Goal: Task Accomplishment & Management: Use online tool/utility

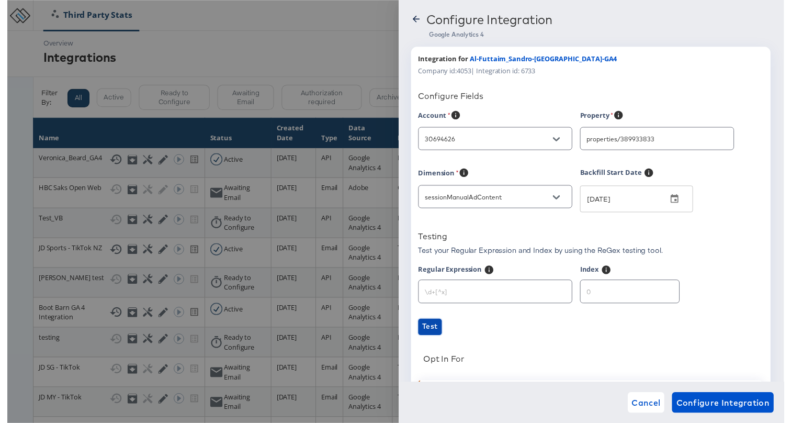
click at [433, 333] on span "Test" at bounding box center [431, 332] width 16 height 13
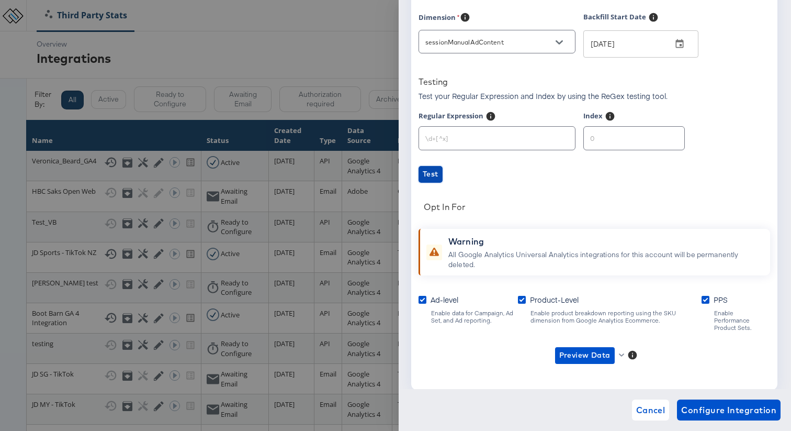
scroll to position [183, 0]
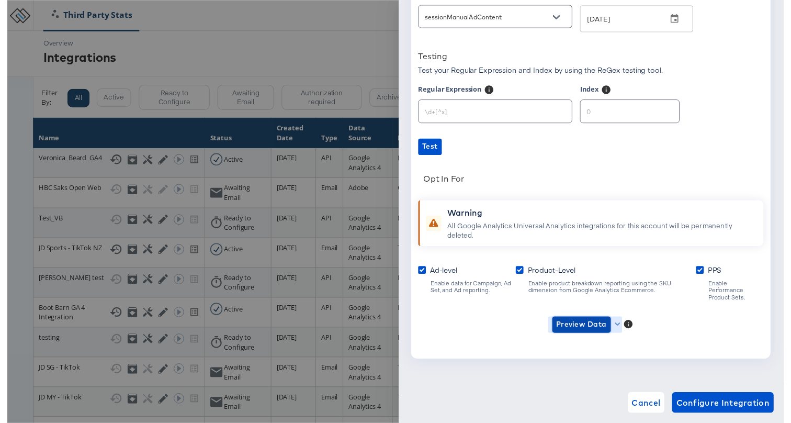
click at [581, 324] on span "Preview Data" at bounding box center [584, 330] width 51 height 13
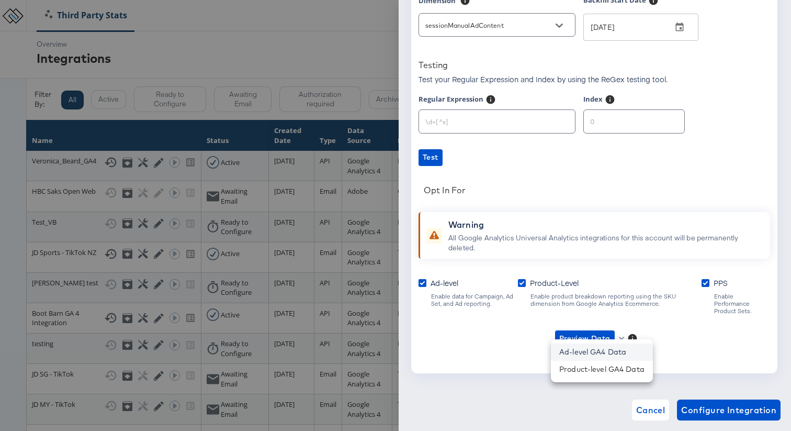
click at [580, 351] on li "Ad-level GA4 Data" at bounding box center [602, 351] width 102 height 17
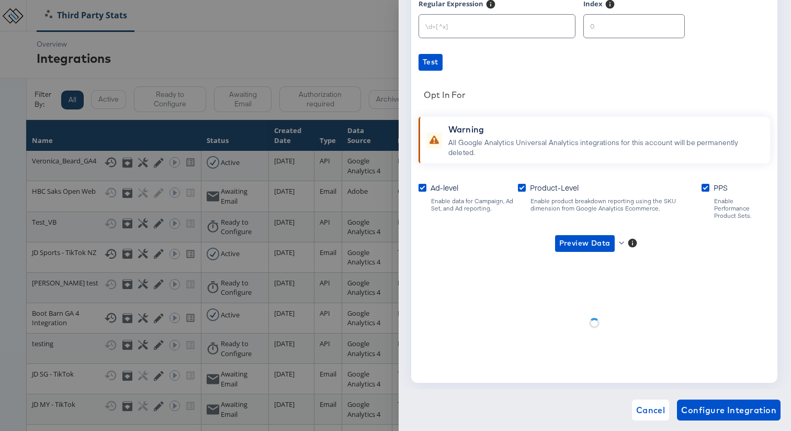
scroll to position [183, 0]
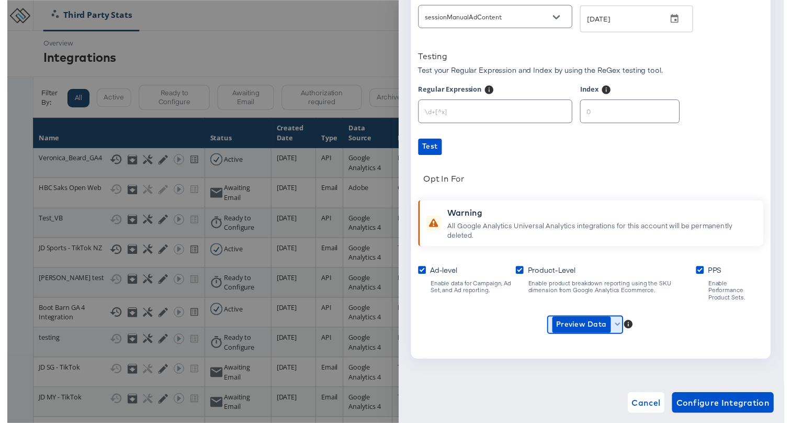
click at [619, 328] on icon "button" at bounding box center [622, 331] width 6 height 6
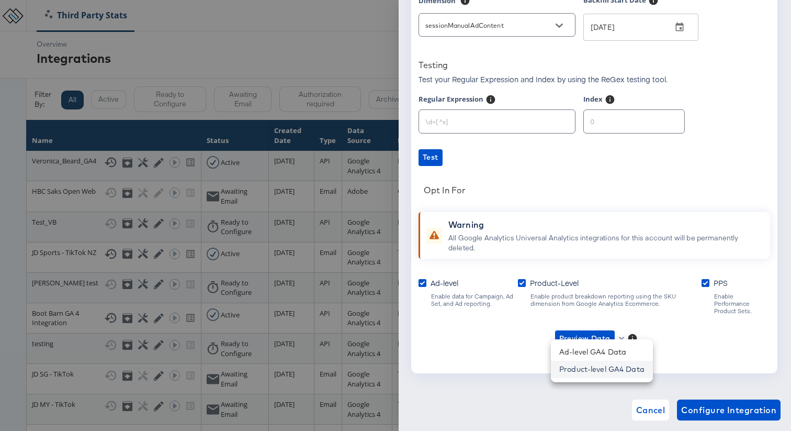
click at [588, 374] on li "Product-level GA4 Data" at bounding box center [602, 369] width 102 height 17
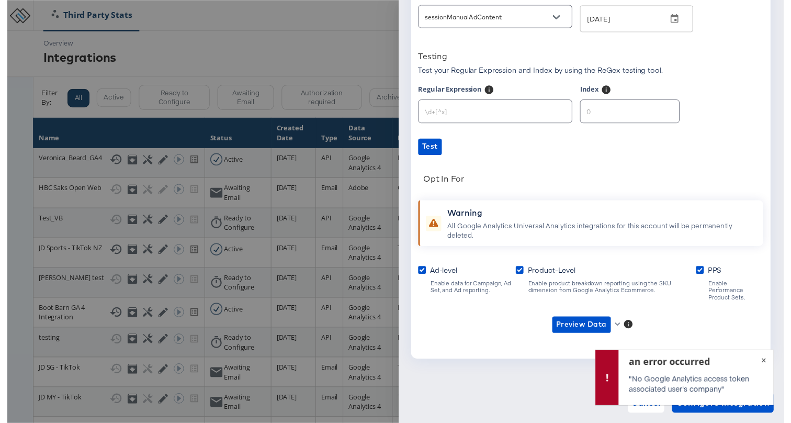
click at [773, 356] on button "×" at bounding box center [770, 365] width 19 height 19
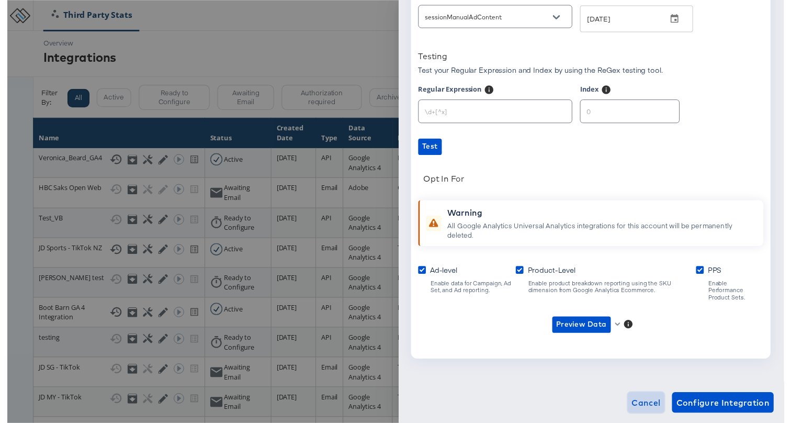
click at [663, 403] on span "Cancel" at bounding box center [650, 409] width 29 height 15
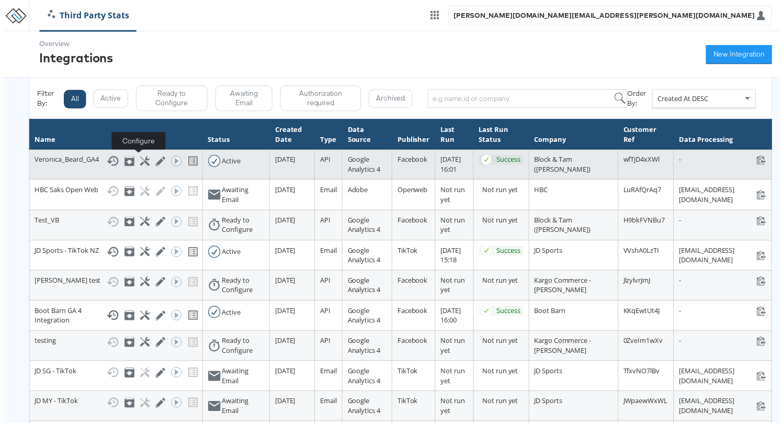
click at [139, 164] on icon at bounding box center [143, 162] width 10 height 10
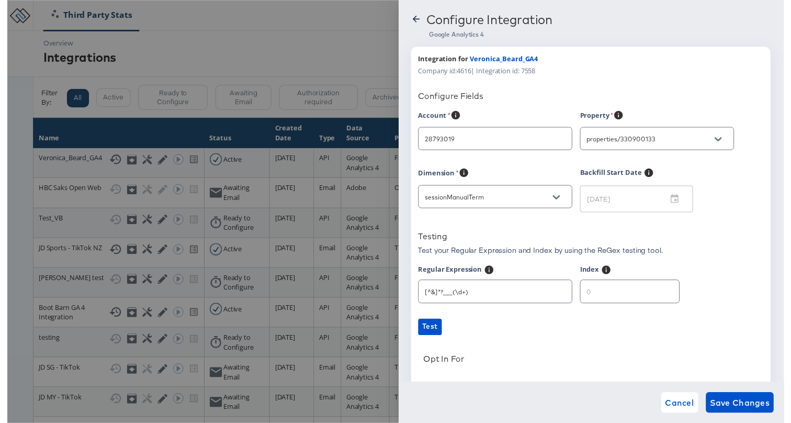
type input "[PERSON_NAME]"
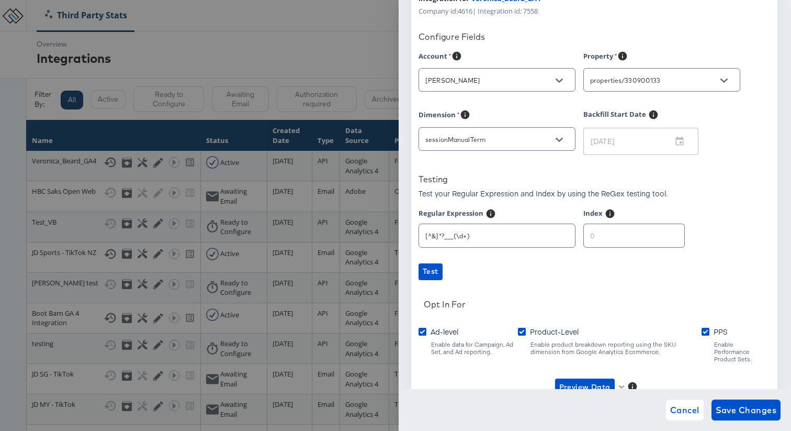
scroll to position [117, 0]
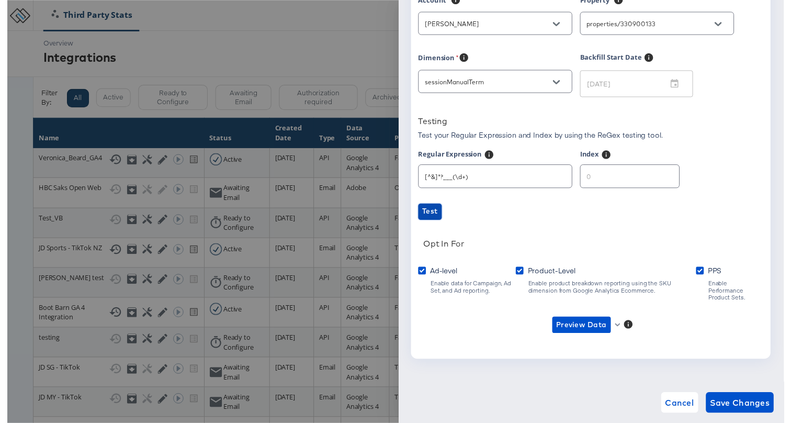
click at [434, 212] on span "Test" at bounding box center [431, 215] width 16 height 13
click at [594, 324] on span "Preview Data" at bounding box center [584, 330] width 51 height 13
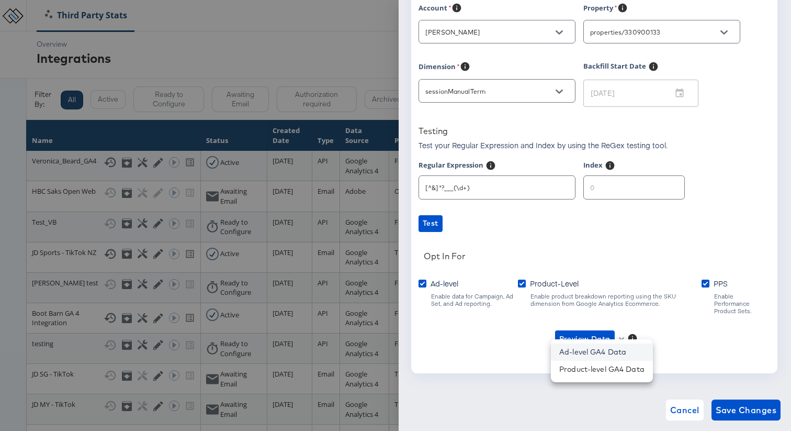
click at [595, 347] on li "Ad-level GA4 Data" at bounding box center [602, 351] width 102 height 17
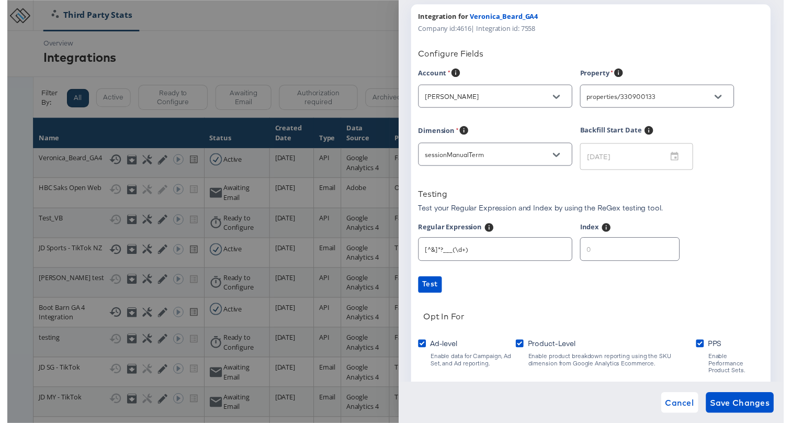
scroll to position [0, 0]
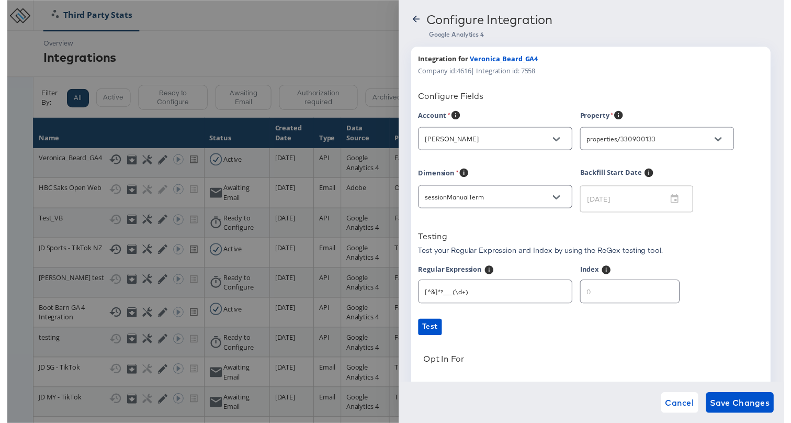
click at [383, 12] on div at bounding box center [395, 215] width 791 height 431
click at [685, 402] on span "Cancel" at bounding box center [684, 409] width 29 height 15
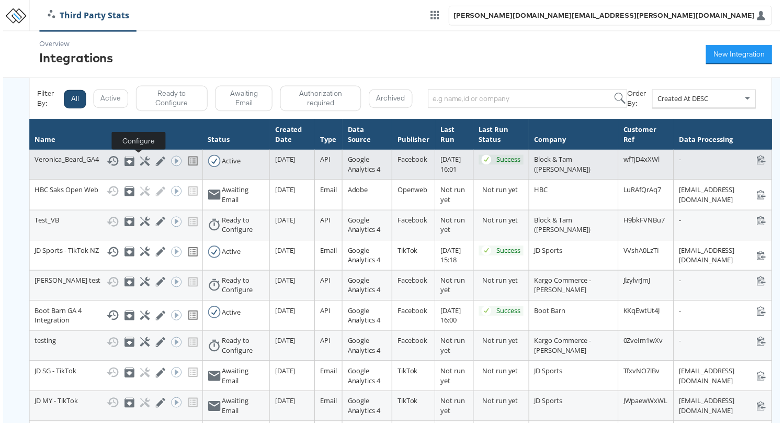
click at [138, 161] on icon at bounding box center [143, 162] width 10 height 10
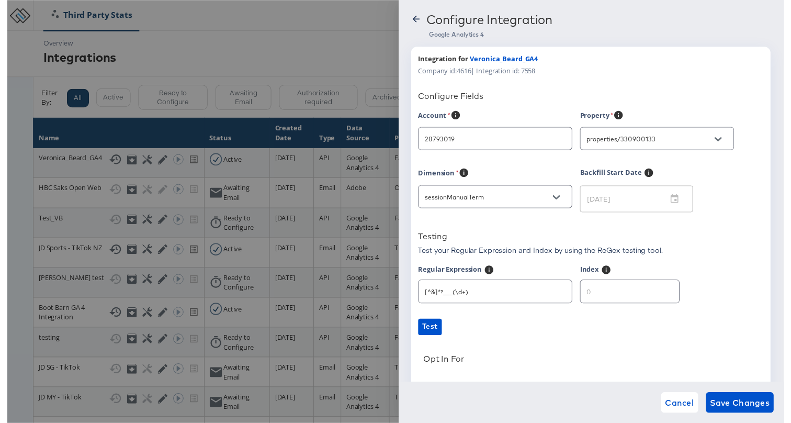
type input "[PERSON_NAME]"
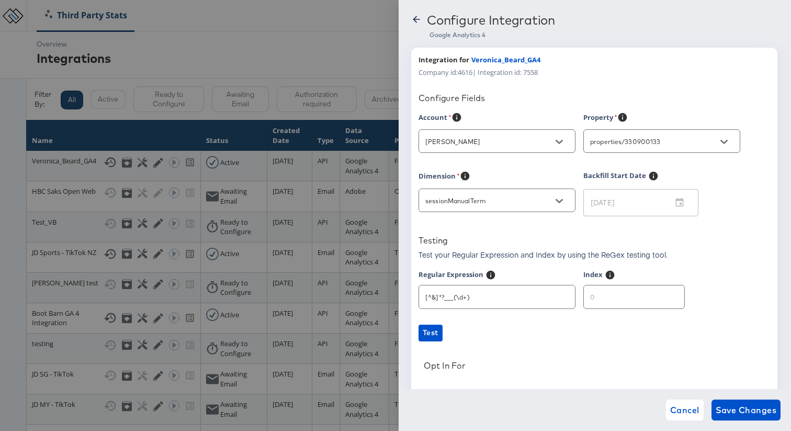
scroll to position [117, 0]
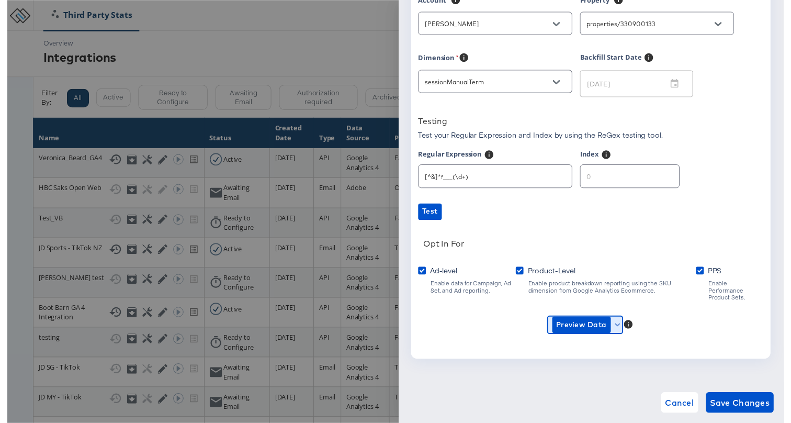
click at [621, 328] on icon "button" at bounding box center [622, 331] width 6 height 6
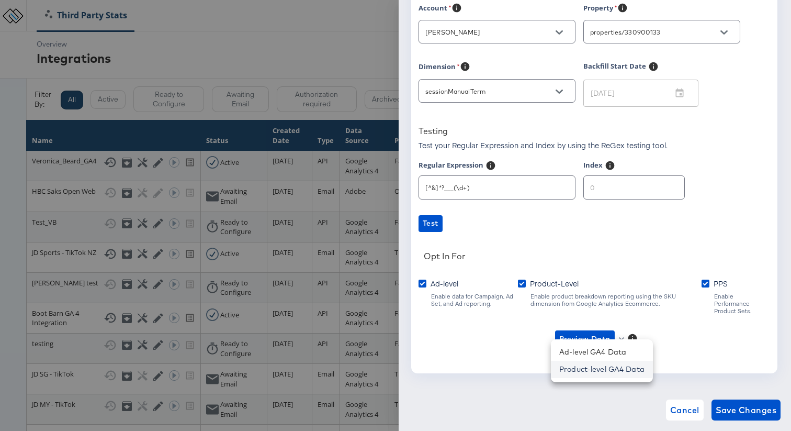
click at [596, 368] on li "Product-level GA4 Data" at bounding box center [602, 369] width 102 height 17
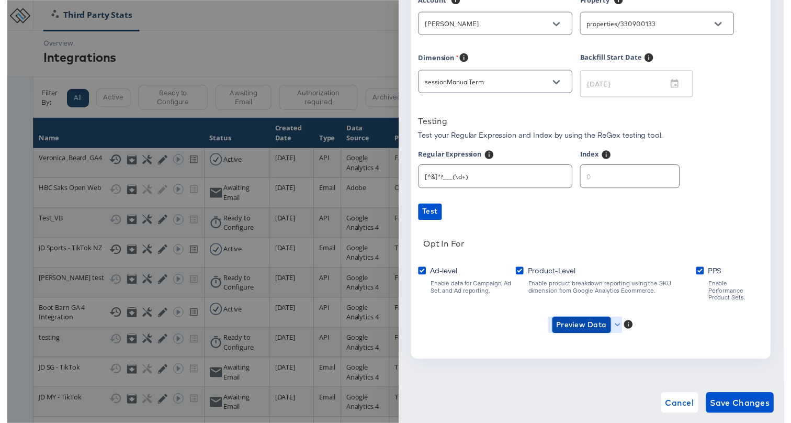
click at [592, 324] on span "Preview Data" at bounding box center [584, 330] width 51 height 13
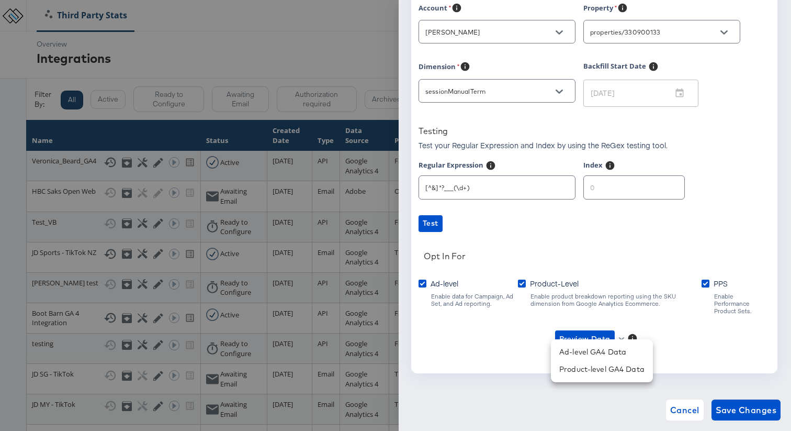
click at [684, 406] on div at bounding box center [395, 215] width 791 height 431
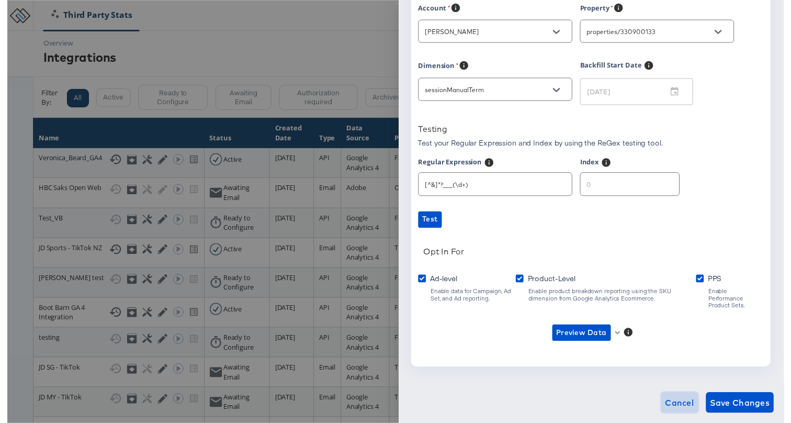
click at [684, 406] on span "Cancel" at bounding box center [684, 409] width 29 height 15
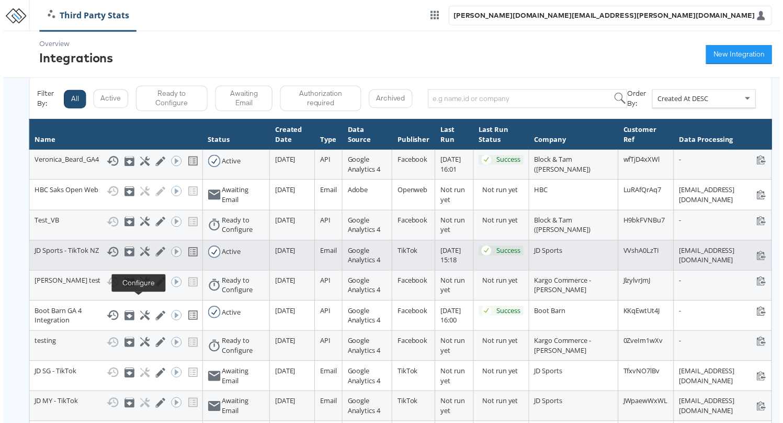
click at [138, 258] on icon at bounding box center [143, 254] width 10 height 10
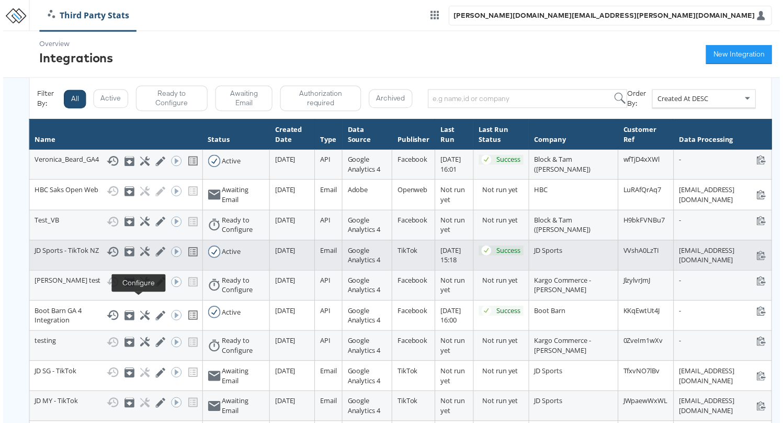
click at [138, 258] on icon at bounding box center [143, 254] width 10 height 10
click at [154, 258] on icon at bounding box center [159, 254] width 10 height 10
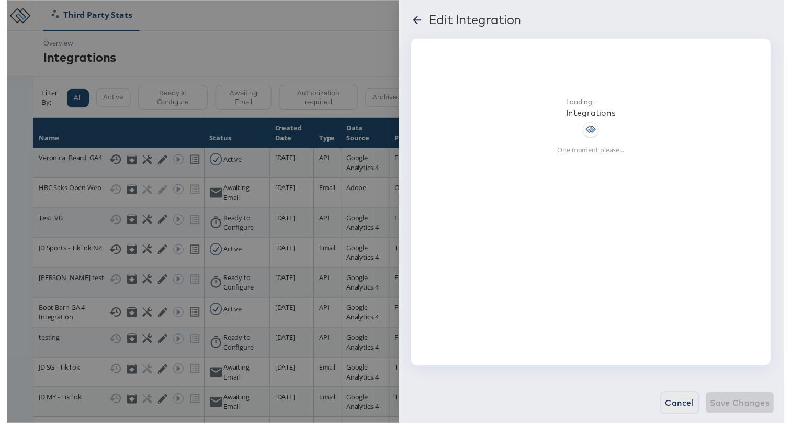
click at [687, 402] on span "Cancel" at bounding box center [684, 409] width 29 height 15
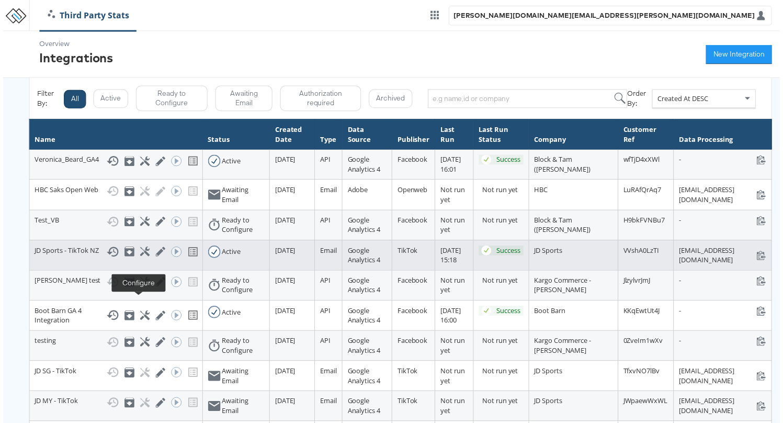
click at [138, 258] on icon at bounding box center [143, 254] width 10 height 10
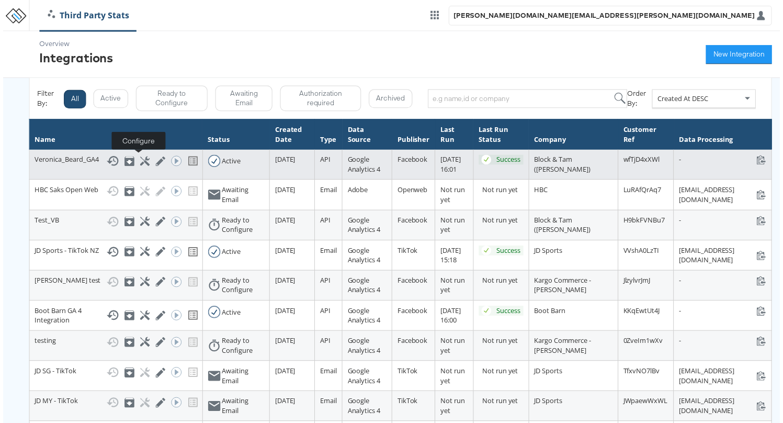
click at [138, 161] on icon at bounding box center [143, 162] width 10 height 10
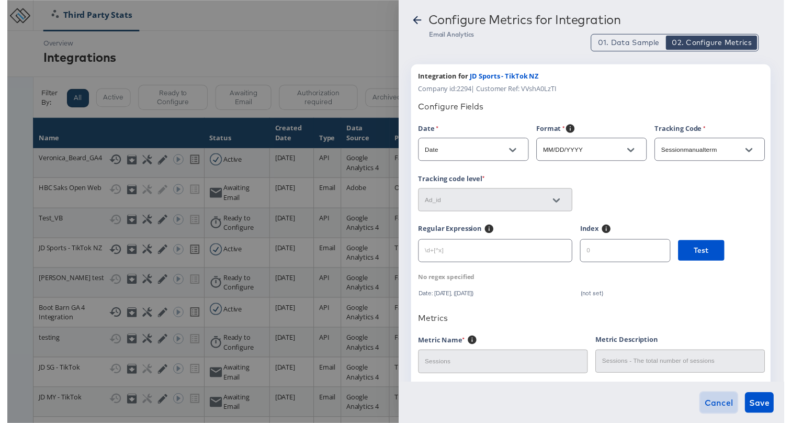
click at [735, 402] on span "Cancel" at bounding box center [724, 409] width 29 height 15
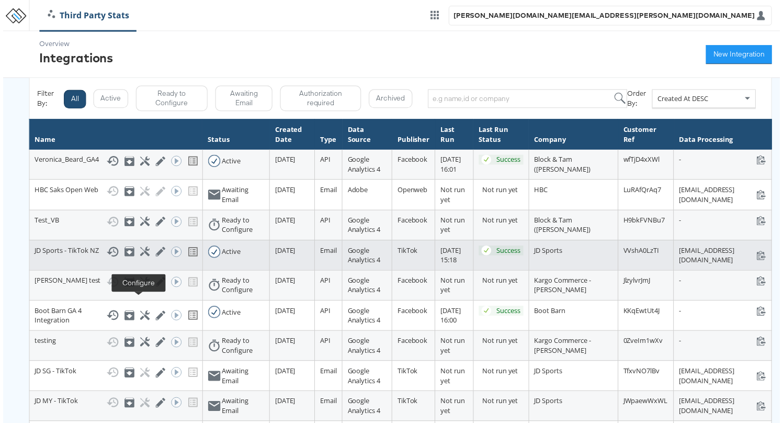
click at [138, 258] on icon at bounding box center [143, 254] width 10 height 10
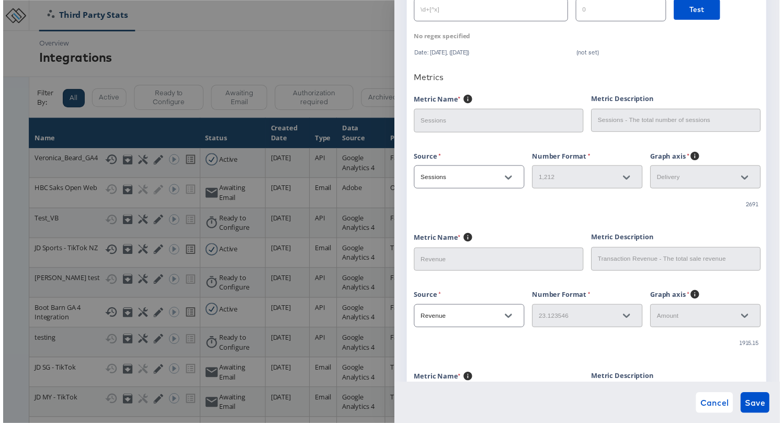
scroll to position [413, 0]
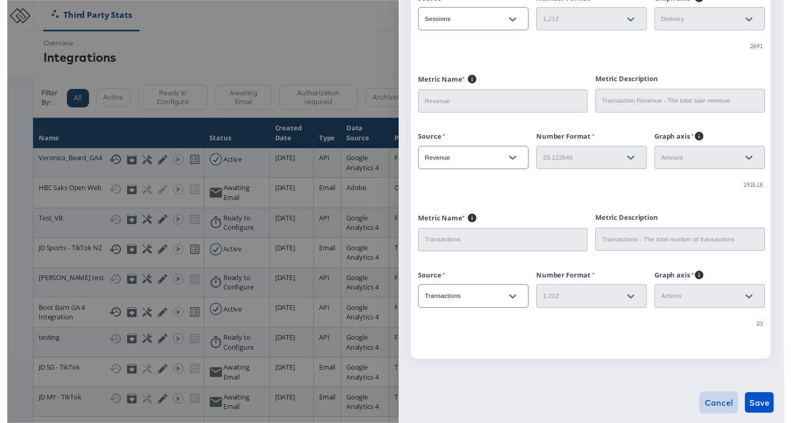
click at [720, 402] on span "Cancel" at bounding box center [724, 409] width 29 height 15
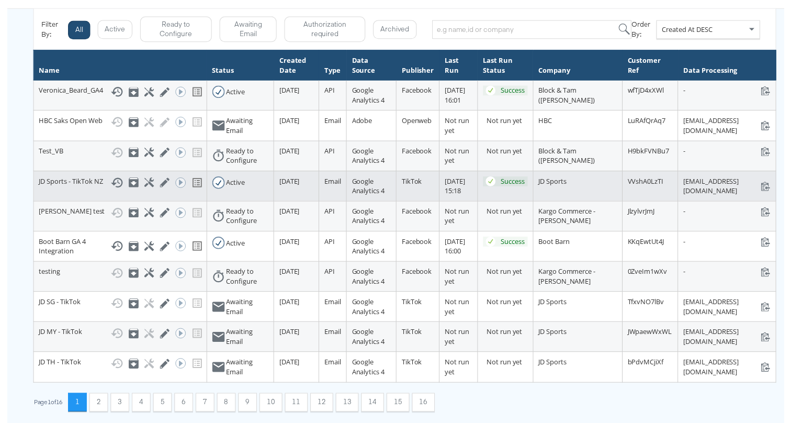
scroll to position [102, 0]
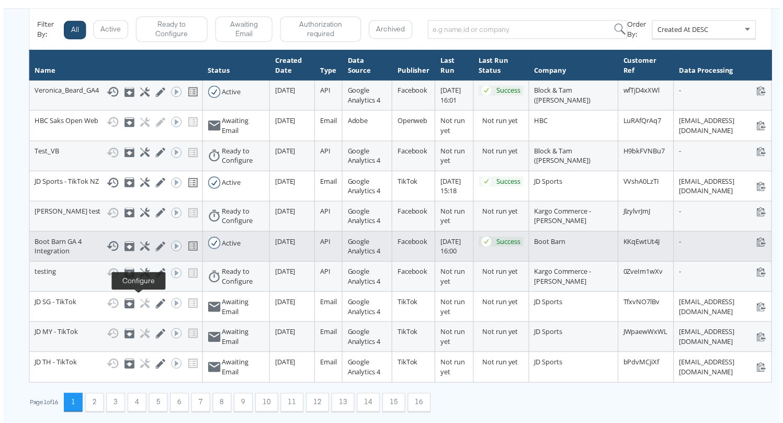
click at [138, 253] on icon at bounding box center [143, 248] width 10 height 10
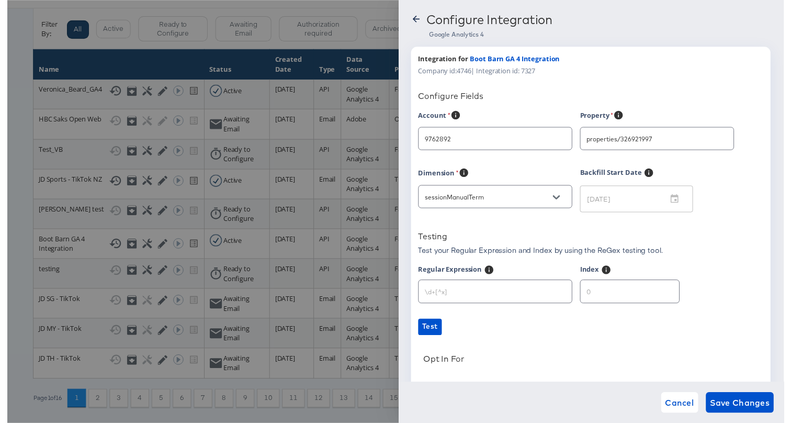
type input "Boot Barn"
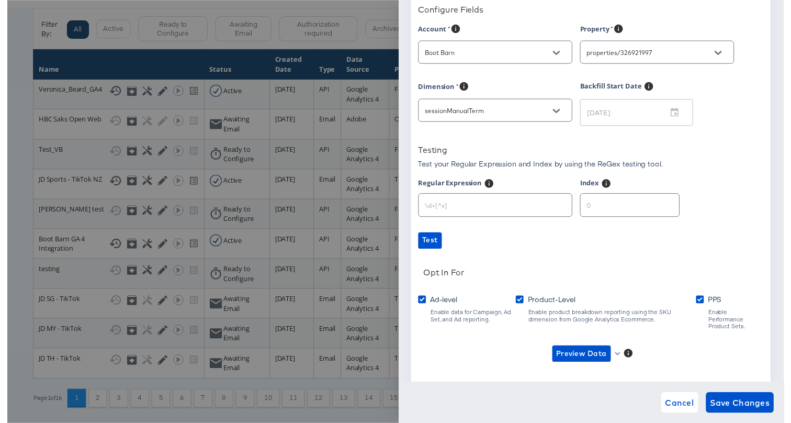
scroll to position [117, 0]
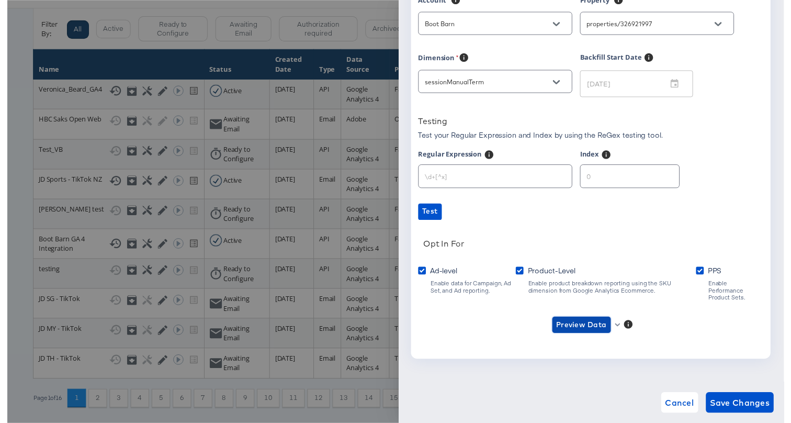
click at [605, 326] on span "Preview Data" at bounding box center [584, 330] width 51 height 13
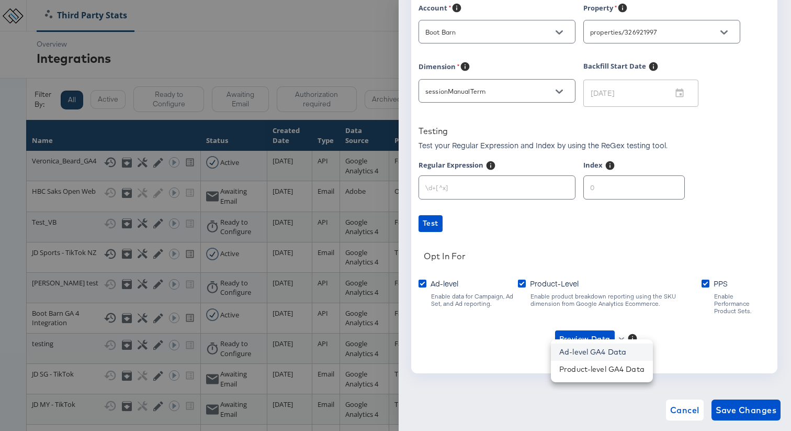
click at [609, 354] on li "Ad-level GA4 Data" at bounding box center [602, 351] width 102 height 17
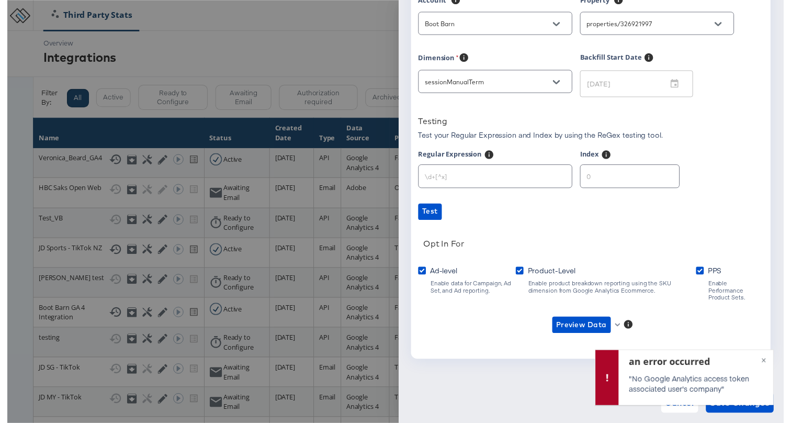
scroll to position [0, 0]
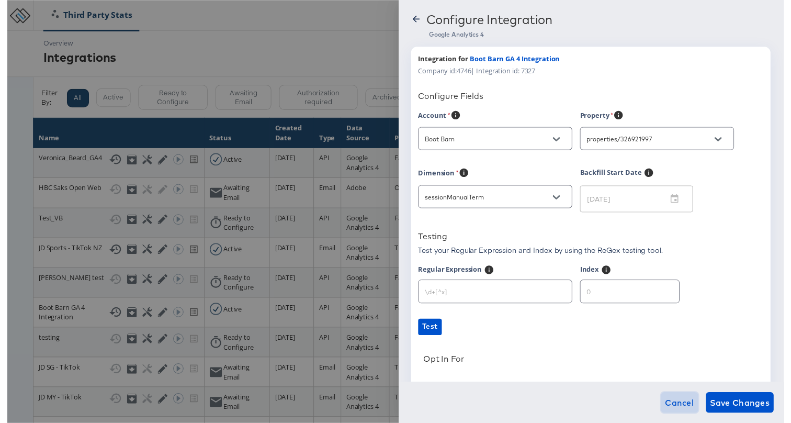
click at [686, 404] on span "Cancel" at bounding box center [684, 409] width 29 height 15
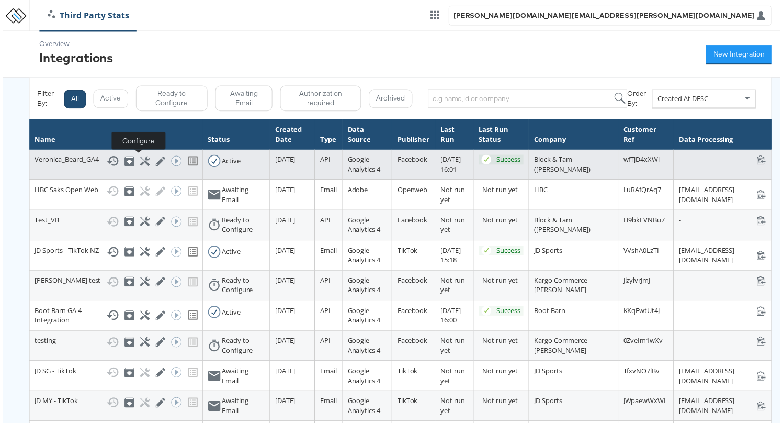
click at [138, 162] on icon at bounding box center [143, 162] width 10 height 10
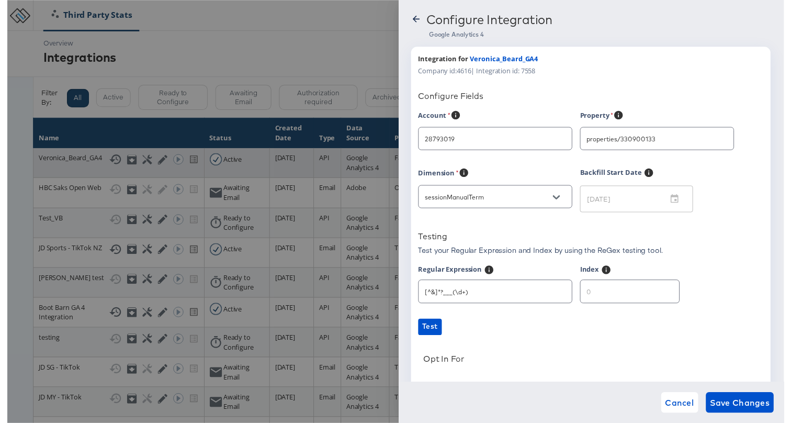
type input "[PERSON_NAME]"
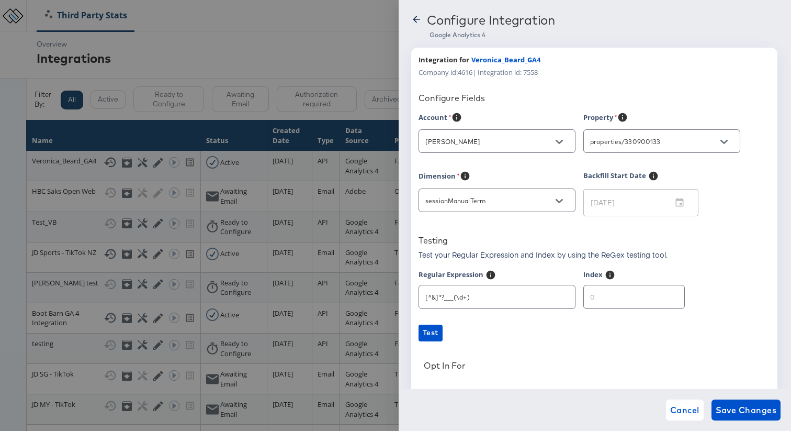
scroll to position [117, 0]
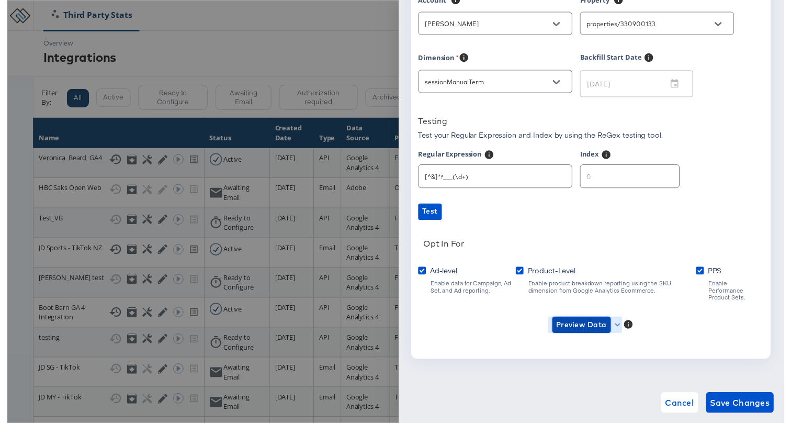
click at [603, 325] on span "Preview Data" at bounding box center [584, 330] width 51 height 13
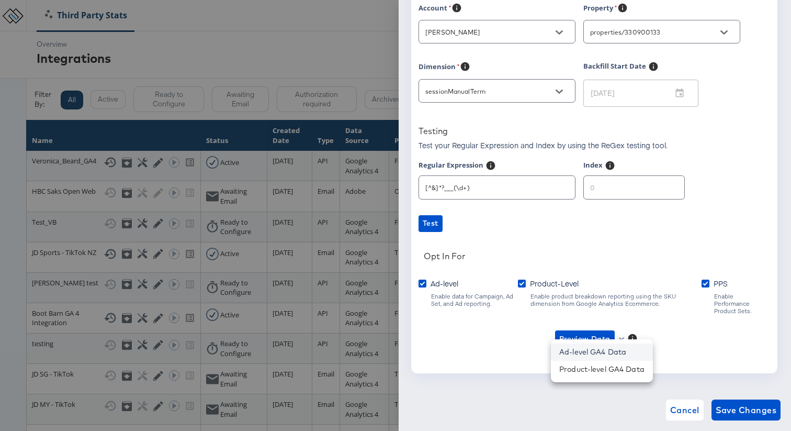
click at [586, 351] on li "Ad-level GA4 Data" at bounding box center [602, 351] width 102 height 17
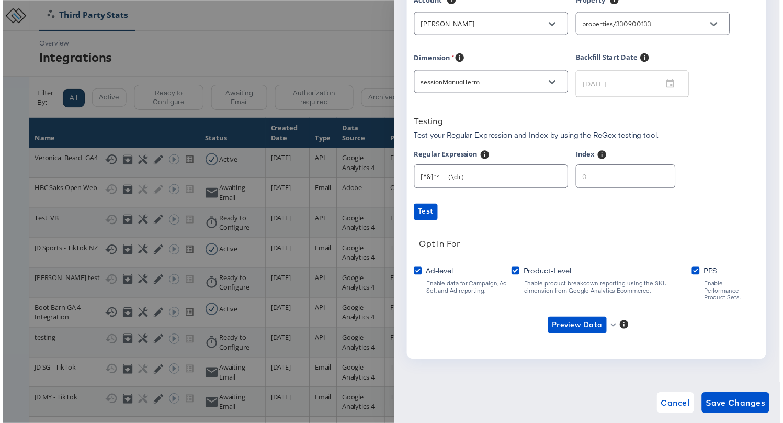
scroll to position [0, 0]
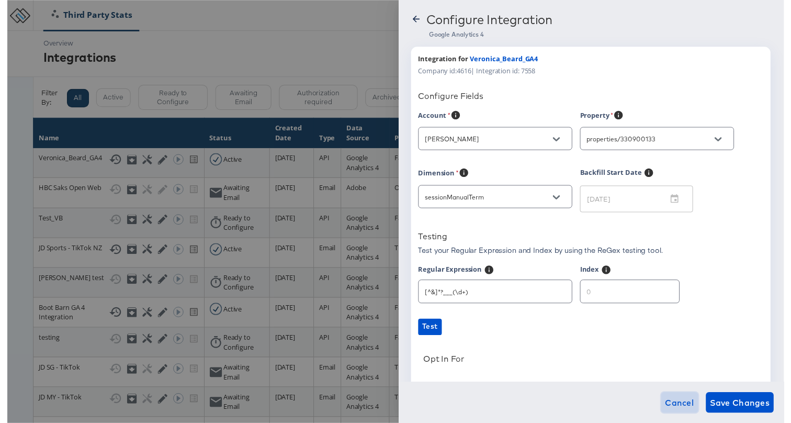
click at [684, 402] on span "Cancel" at bounding box center [684, 409] width 29 height 15
